Goal: Feedback & Contribution: Submit feedback/report problem

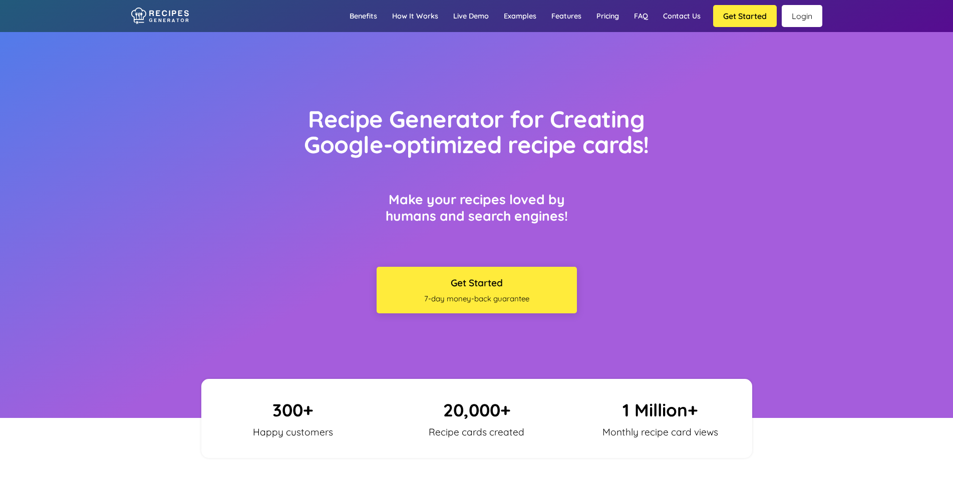
click at [797, 11] on link "Login" at bounding box center [802, 16] width 41 height 22
click at [676, 21] on link "Contact us" at bounding box center [682, 16] width 53 height 29
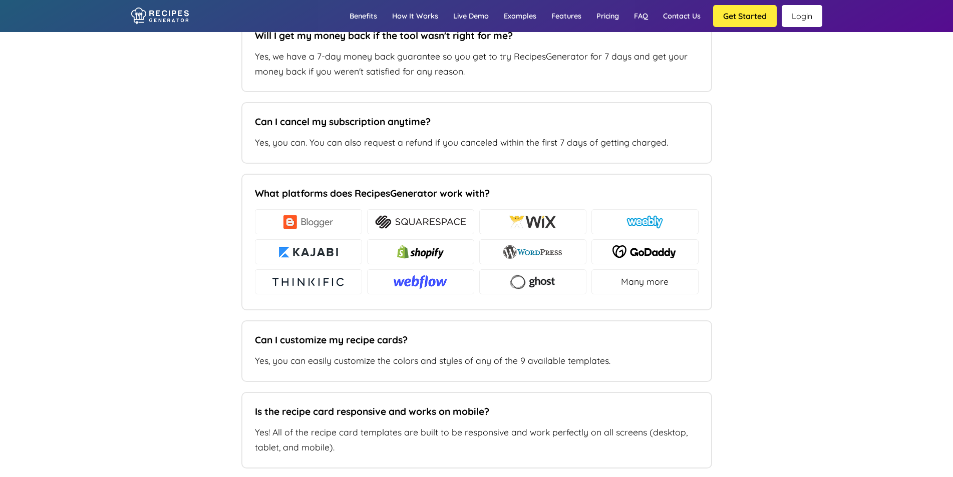
type input "[EMAIL_ADDRESS][DOMAIN_NAME]"
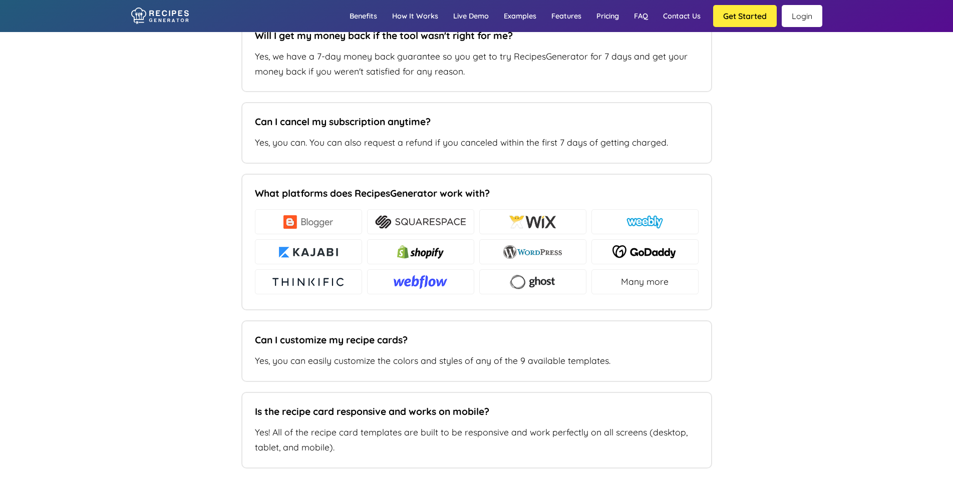
type input "n/a"
type textarea "c"
type textarea "please cancel my subscription"
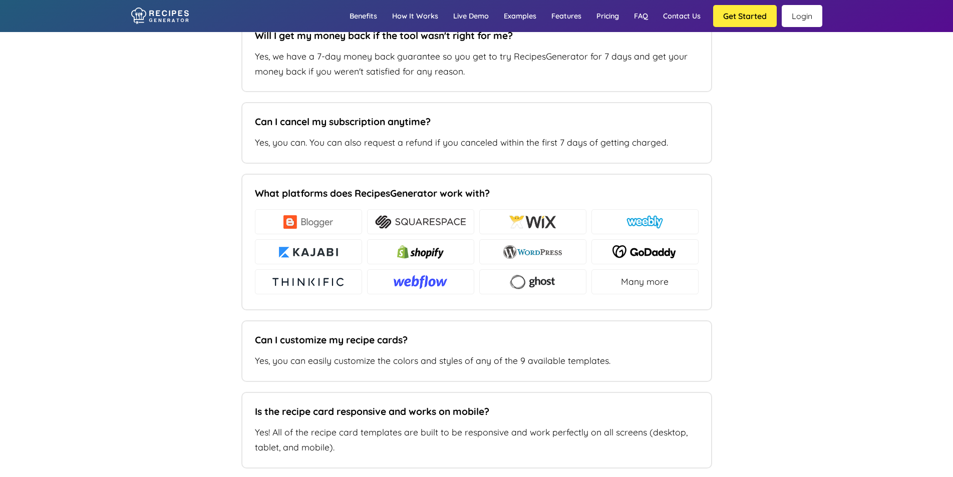
click at [799, 22] on link "Login" at bounding box center [802, 16] width 41 height 22
